Goal: Information Seeking & Learning: Learn about a topic

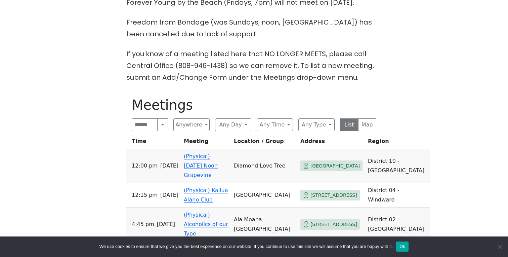
scroll to position [208, 0]
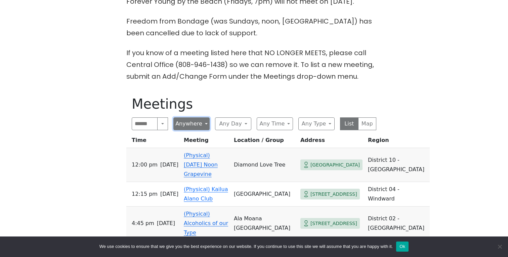
click at [195, 117] on button "Anywhere" at bounding box center [191, 123] width 36 height 13
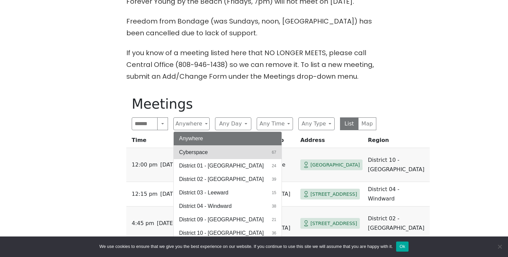
click at [220, 145] on button "Cyberspace 67" at bounding box center [228, 151] width 108 height 13
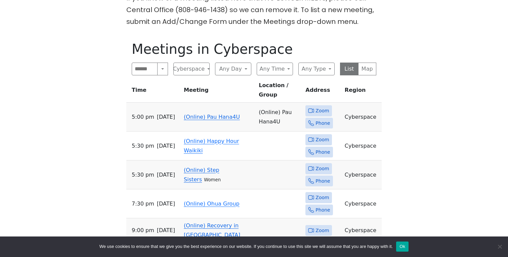
scroll to position [276, 0]
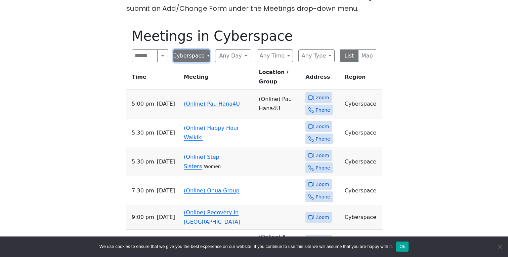
click at [193, 49] on button "Cyberspace" at bounding box center [191, 55] width 36 height 13
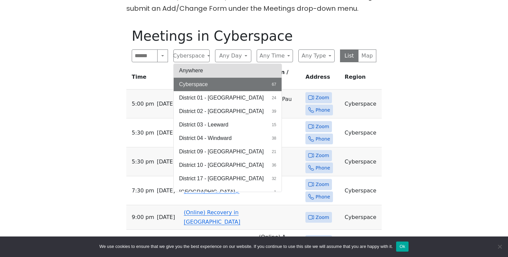
click at [201, 64] on button "Anywhere" at bounding box center [228, 70] width 108 height 13
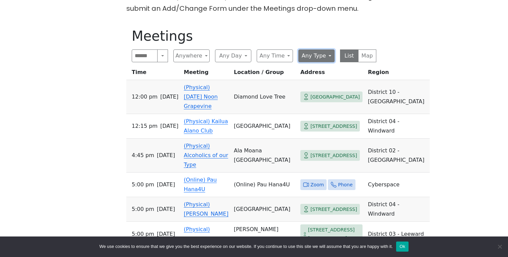
click at [331, 49] on button "Any Type" at bounding box center [316, 55] width 36 height 13
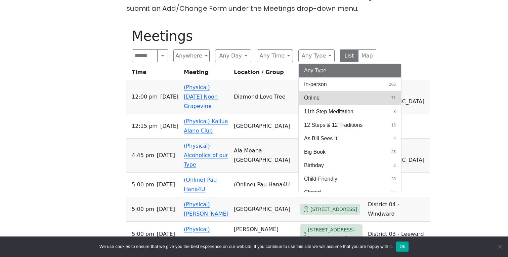
click at [325, 91] on button "Online 71" at bounding box center [350, 97] width 102 height 13
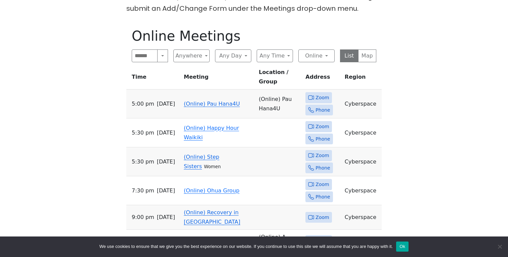
scroll to position [279, 0]
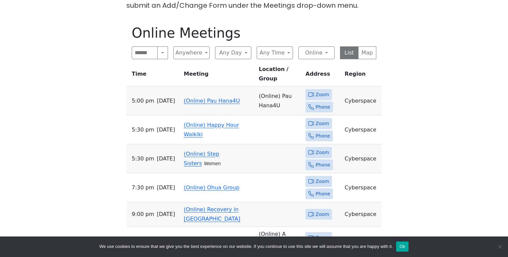
drag, startPoint x: 126, startPoint y: 183, endPoint x: 400, endPoint y: 197, distance: 273.9
click at [400, 198] on div "Forever Young by the Beach (Fridays, 7pm) will not meet on [DATE]. Freedom from…" at bounding box center [254, 155] width 457 height 460
click at [421, 196] on div "Forever Young by the Beach (Fridays, 7pm) will not meet on [DATE]. Freedom from…" at bounding box center [254, 155] width 457 height 460
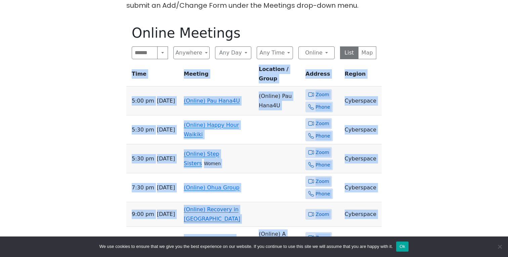
drag, startPoint x: 421, startPoint y: 196, endPoint x: 414, endPoint y: 32, distance: 164.1
click at [414, 32] on div "Forever Young by the Beach (Fridays, 7pm) will not meet on [DATE]. Freedom from…" at bounding box center [254, 155] width 457 height 460
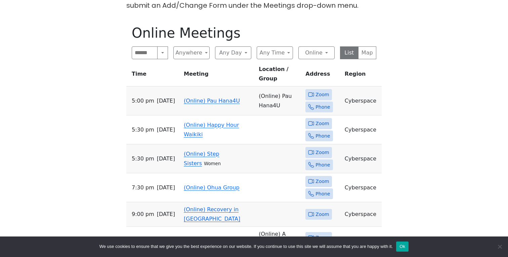
click at [414, 32] on div "Forever Young by the Beach (Fridays, 7pm) will not meet on [DATE]. Freedom from…" at bounding box center [254, 155] width 457 height 460
